Goal: Information Seeking & Learning: Learn about a topic

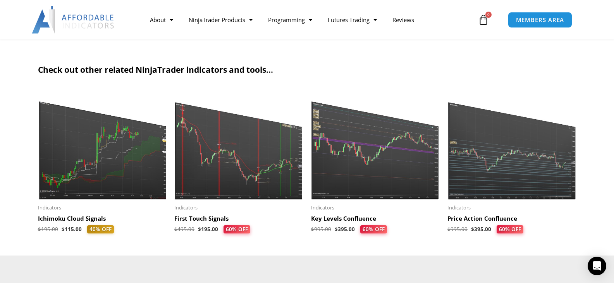
scroll to position [775, 0]
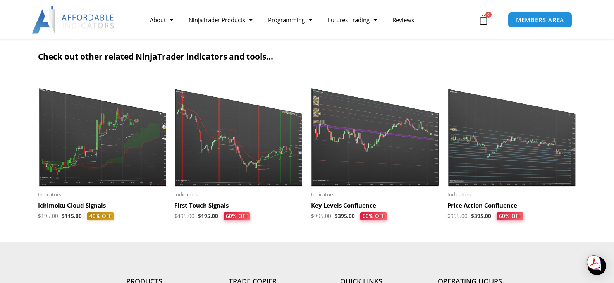
click at [516, 155] on img at bounding box center [512, 131] width 129 height 111
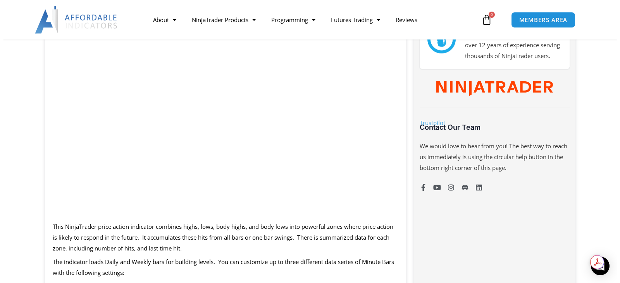
scroll to position [426, 0]
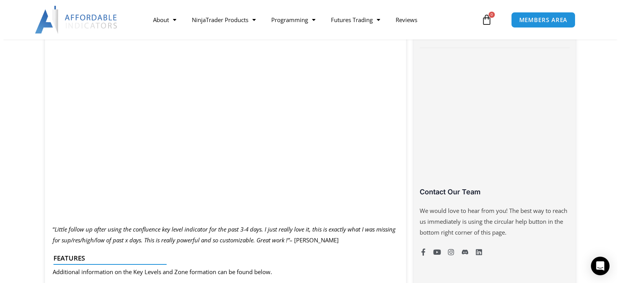
scroll to position [465, 0]
